Goal: Task Accomplishment & Management: Use online tool/utility

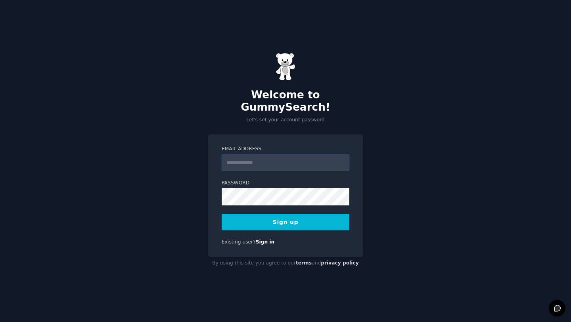
click at [276, 162] on input "Email Address" at bounding box center [286, 162] width 128 height 17
type input "**********"
click at [298, 219] on button "Sign up" at bounding box center [286, 222] width 128 height 17
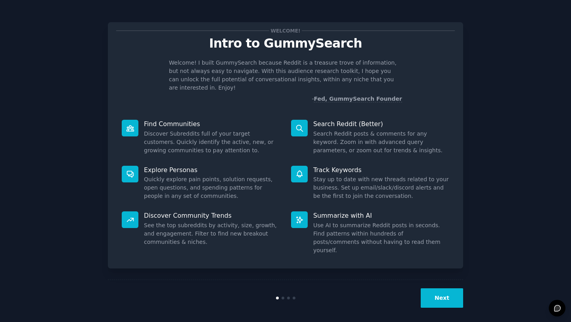
click at [447, 292] on button "Next" at bounding box center [442, 297] width 42 height 19
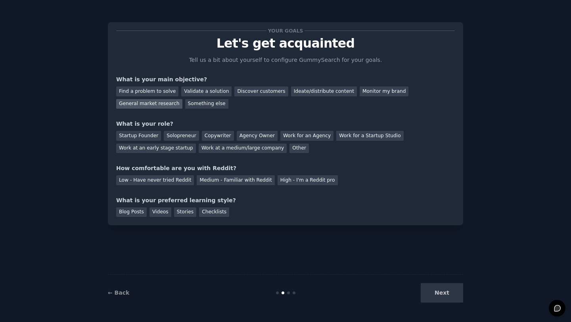
click at [139, 105] on div "General market research" at bounding box center [149, 104] width 66 height 10
click at [258, 90] on div "Discover customers" at bounding box center [261, 91] width 54 height 10
click at [167, 106] on div "General market research" at bounding box center [149, 104] width 66 height 10
click at [170, 150] on div "Work at an early stage startup" at bounding box center [156, 149] width 80 height 10
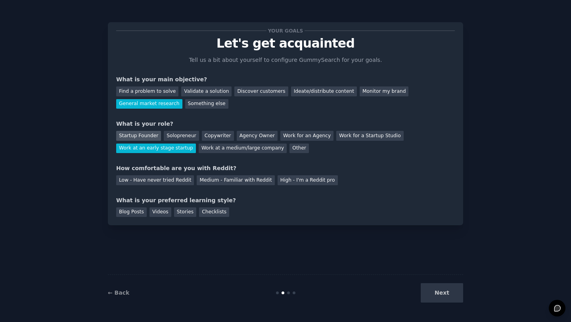
click at [153, 134] on div "Startup Founder" at bounding box center [138, 136] width 45 height 10
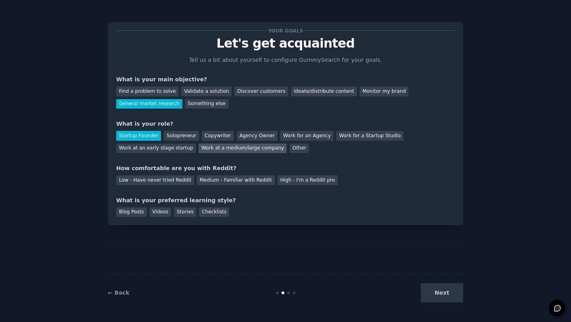
click at [254, 150] on div "Work at a medium/large company" at bounding box center [243, 149] width 88 height 10
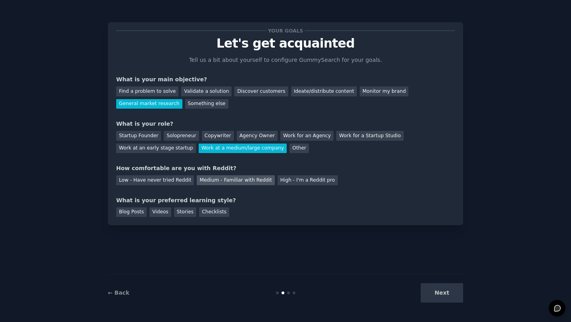
click at [222, 179] on div "Medium - Familiar with Reddit" at bounding box center [236, 180] width 78 height 10
click at [126, 214] on div "Blog Posts" at bounding box center [131, 212] width 31 height 10
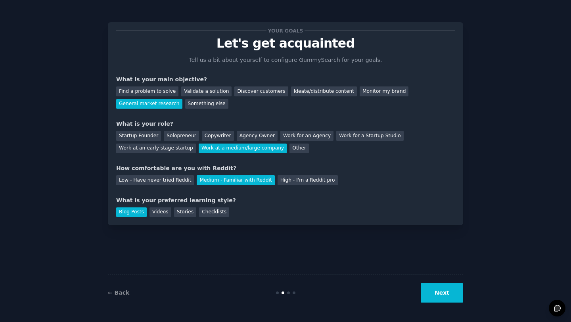
click at [444, 296] on button "Next" at bounding box center [442, 292] width 42 height 19
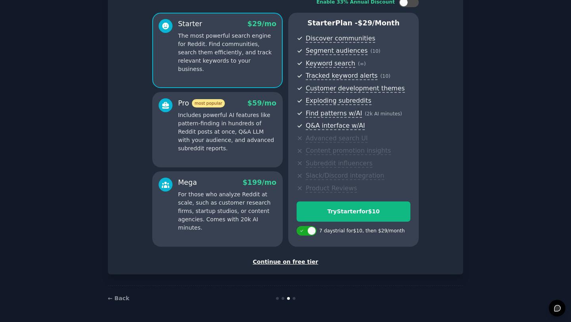
scroll to position [58, 0]
click at [303, 262] on div "Continue on free tier" at bounding box center [285, 262] width 339 height 8
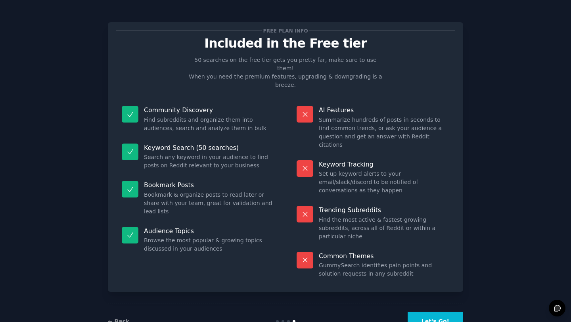
click at [440, 312] on button "Let's Go!" at bounding box center [435, 321] width 55 height 19
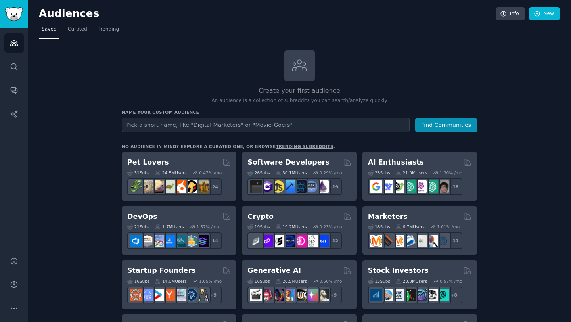
click at [274, 125] on input "text" at bounding box center [266, 125] width 288 height 15
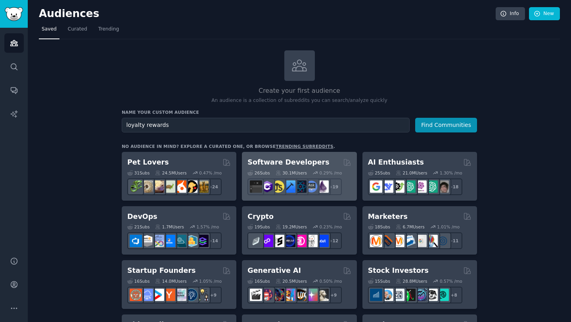
type input "loyalty rewards"
click at [415, 118] on button "Find Communities" at bounding box center [446, 125] width 62 height 15
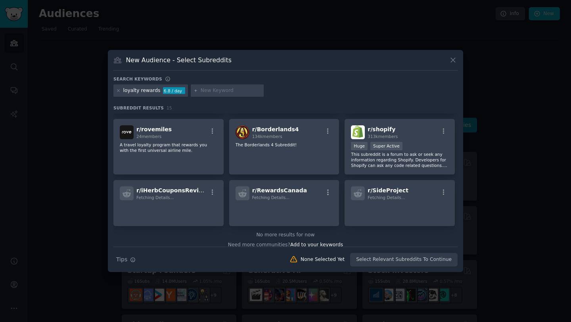
scroll to position [186, 0]
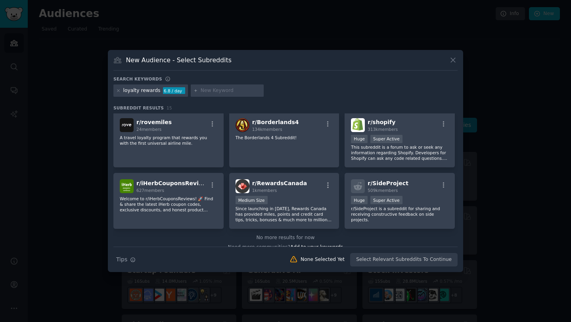
click at [448, 60] on div "New Audience - Select Subreddits" at bounding box center [285, 62] width 344 height 15
click at [455, 60] on icon at bounding box center [453, 60] width 8 height 8
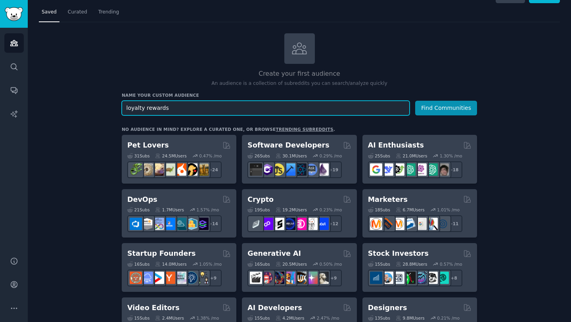
scroll to position [19, 0]
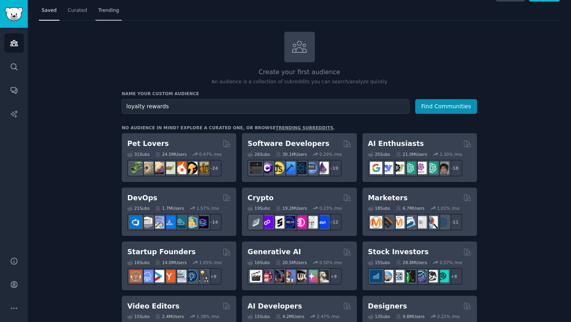
click at [107, 11] on span "Trending" at bounding box center [108, 10] width 21 height 7
